Goal: Task Accomplishment & Management: Manage account settings

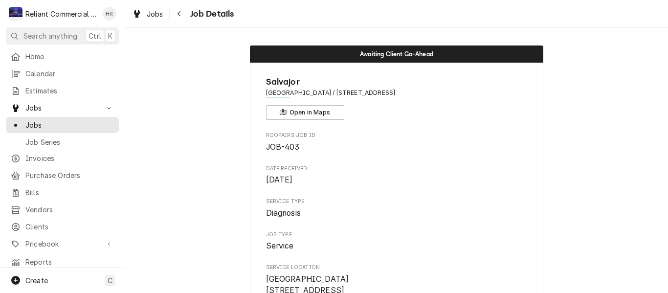
scroll to position [1048, 0]
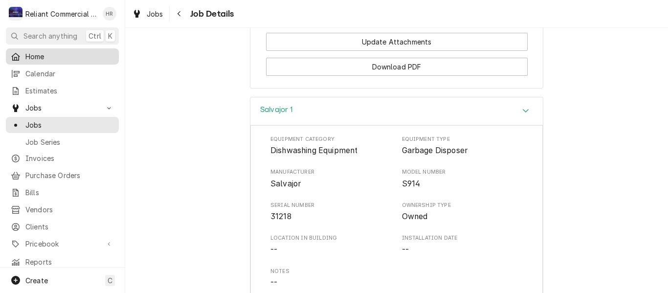
click at [46, 52] on span "Home" at bounding box center [69, 56] width 89 height 10
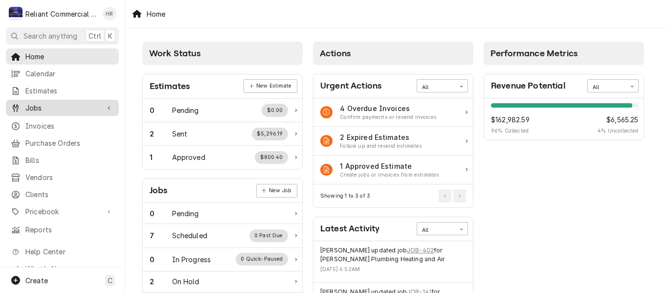
click at [53, 106] on span "Jobs" at bounding box center [62, 108] width 74 height 10
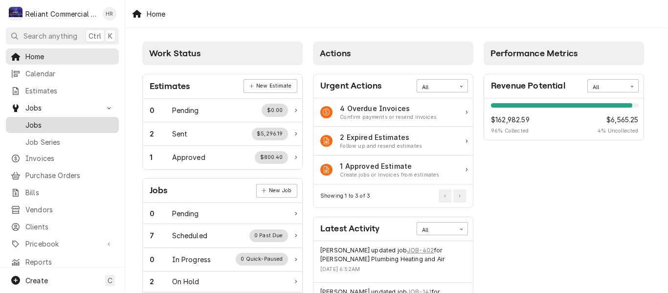
click at [36, 120] on span "Jobs" at bounding box center [69, 125] width 89 height 10
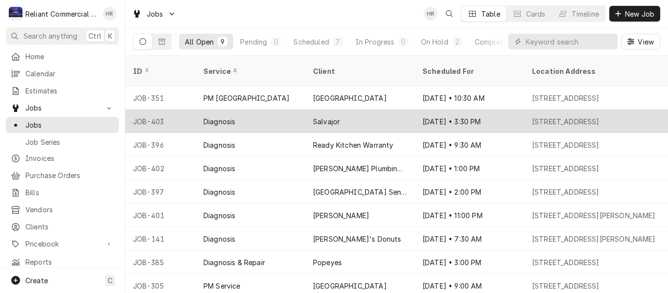
click at [383, 110] on div "Salvajor" at bounding box center [360, 121] width 110 height 23
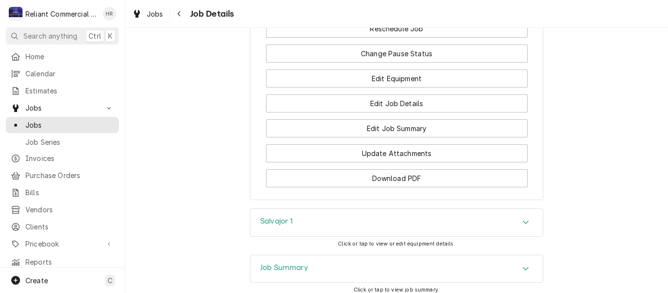
scroll to position [951, 0]
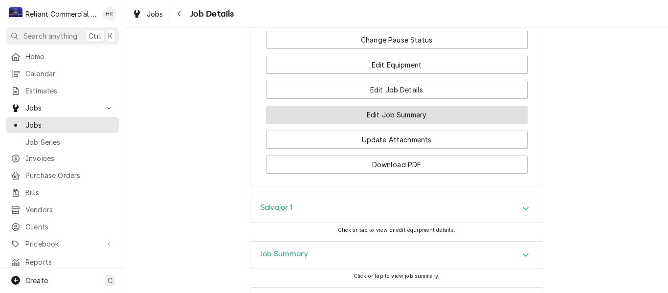
click at [416, 124] on button "Edit Job Summary" at bounding box center [397, 115] width 262 height 18
